Goal: Transaction & Acquisition: Book appointment/travel/reservation

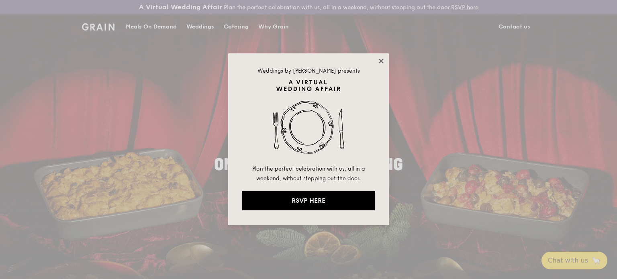
click at [382, 62] on icon at bounding box center [381, 61] width 4 height 4
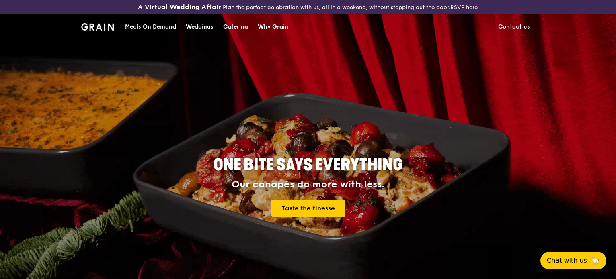
click at [244, 27] on div "Catering" at bounding box center [235, 27] width 25 height 24
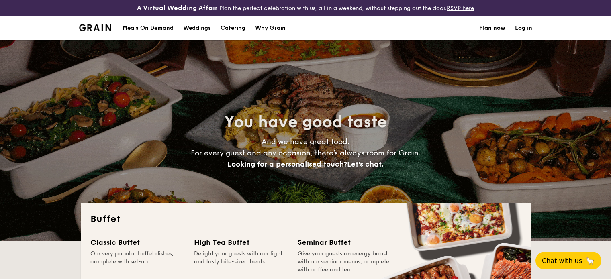
select select
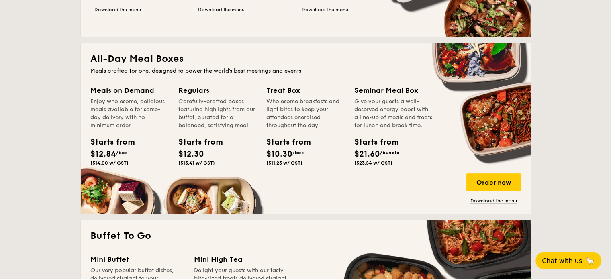
scroll to position [177, 0]
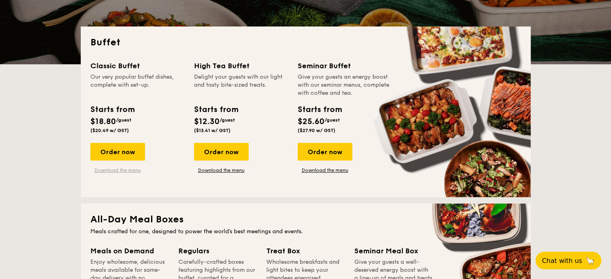
click at [127, 173] on link "Download the menu" at bounding box center [117, 170] width 55 height 6
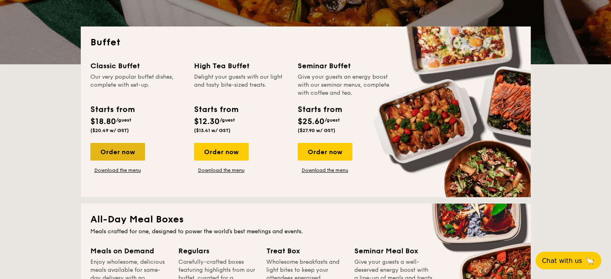
click at [109, 157] on div "Order now" at bounding box center [117, 152] width 55 height 18
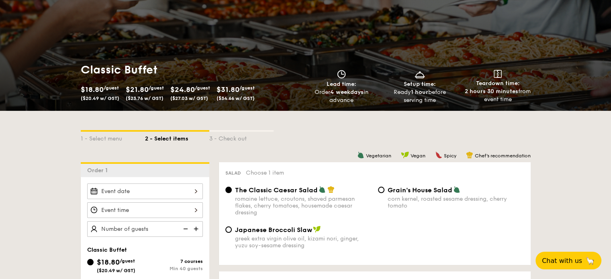
scroll to position [241, 0]
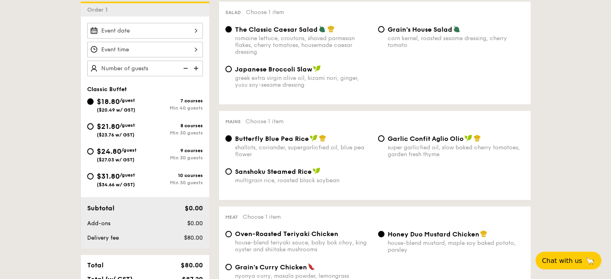
click at [97, 126] on span "$21.80" at bounding box center [108, 126] width 23 height 9
click at [94, 126] on input "$21.80 /guest ($23.76 w/ GST) 8 courses Min 30 guests" at bounding box center [90, 126] width 6 height 6
radio input "true"
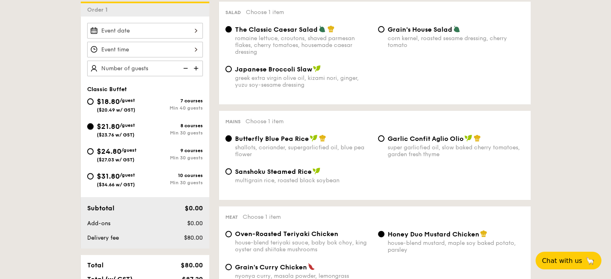
radio input "true"
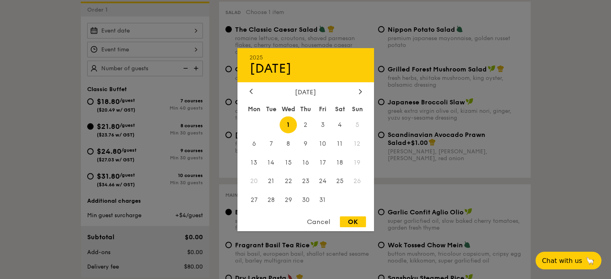
click at [199, 30] on div "2025 Oct [DATE] Tue Wed Thu Fri Sat Sun 1 2 3 4 5 6 7 8 9 10 11 12 13 14 15 16 …" at bounding box center [145, 31] width 116 height 16
click at [360, 89] on icon at bounding box center [360, 91] width 2 height 5
click at [246, 90] on div "[DATE]" at bounding box center [306, 92] width 137 height 8
click at [249, 91] on div at bounding box center [251, 92] width 7 height 8
click at [322, 164] on span "17" at bounding box center [322, 162] width 17 height 17
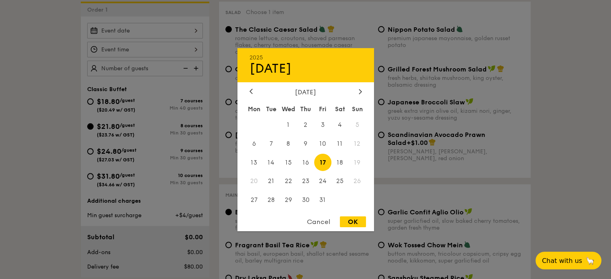
click at [361, 223] on div "OK" at bounding box center [353, 222] width 26 height 11
type input "[DATE]"
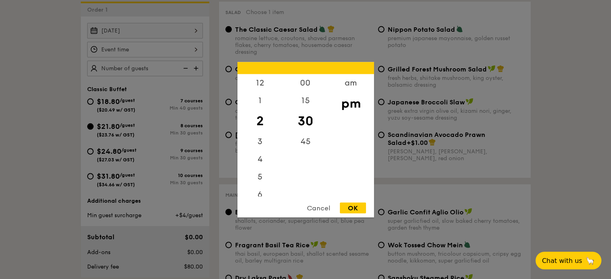
click at [187, 47] on div "12 1 2 3 4 5 6 7 8 9 10 11 00 15 30 45 am pm Cancel OK" at bounding box center [145, 50] width 116 height 16
click at [259, 153] on div "6" at bounding box center [260, 156] width 45 height 23
click at [363, 207] on div "OK" at bounding box center [353, 208] width 26 height 11
type input "6:30PM"
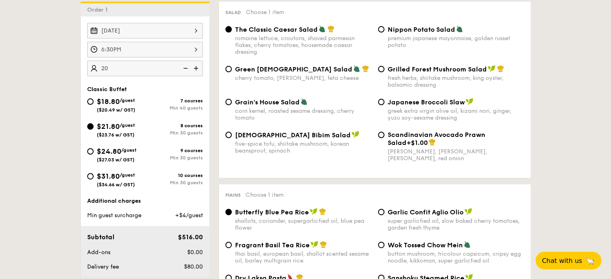
click at [123, 62] on input "20" at bounding box center [145, 69] width 116 height 16
type input "2"
type input "25 guests"
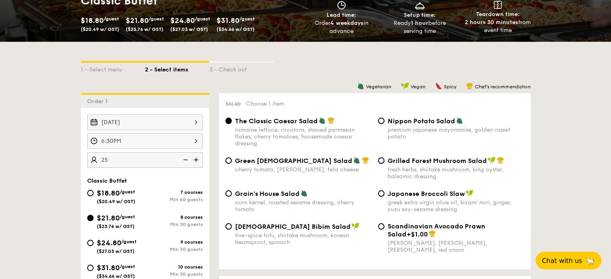
scroll to position [161, 0]
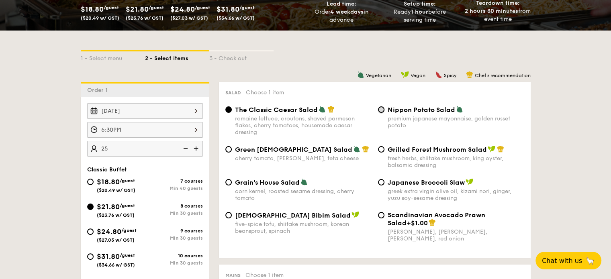
click at [383, 109] on input "Nippon Potato Salad premium japanese mayonnaise, golden russet potato" at bounding box center [381, 109] width 6 height 6
radio input "true"
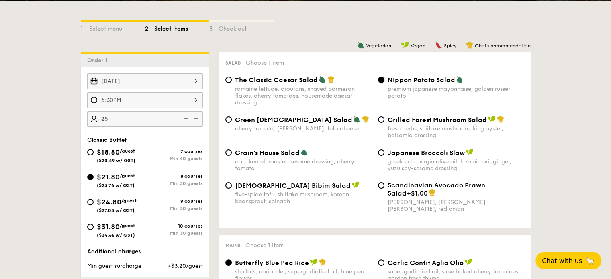
scroll to position [121, 0]
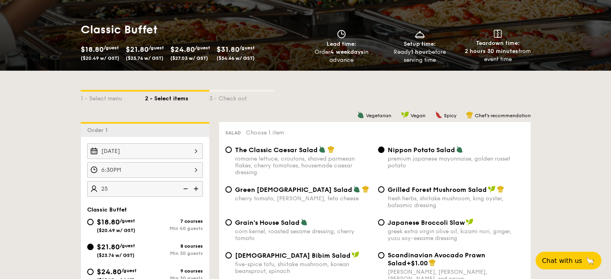
click at [195, 187] on img at bounding box center [197, 188] width 12 height 15
click at [188, 187] on img at bounding box center [185, 188] width 12 height 15
click at [187, 187] on img at bounding box center [185, 188] width 12 height 15
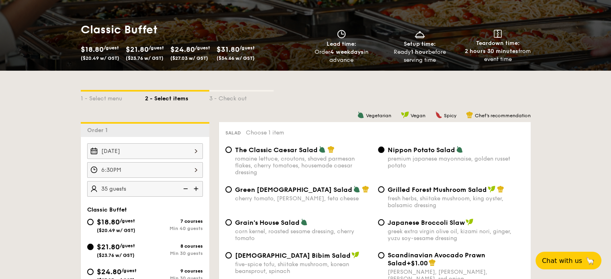
type input "30 guests"
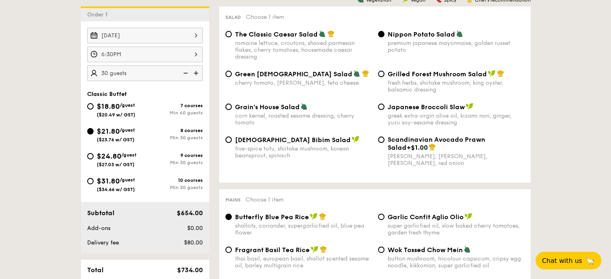
scroll to position [241, 0]
